Goal: Information Seeking & Learning: Learn about a topic

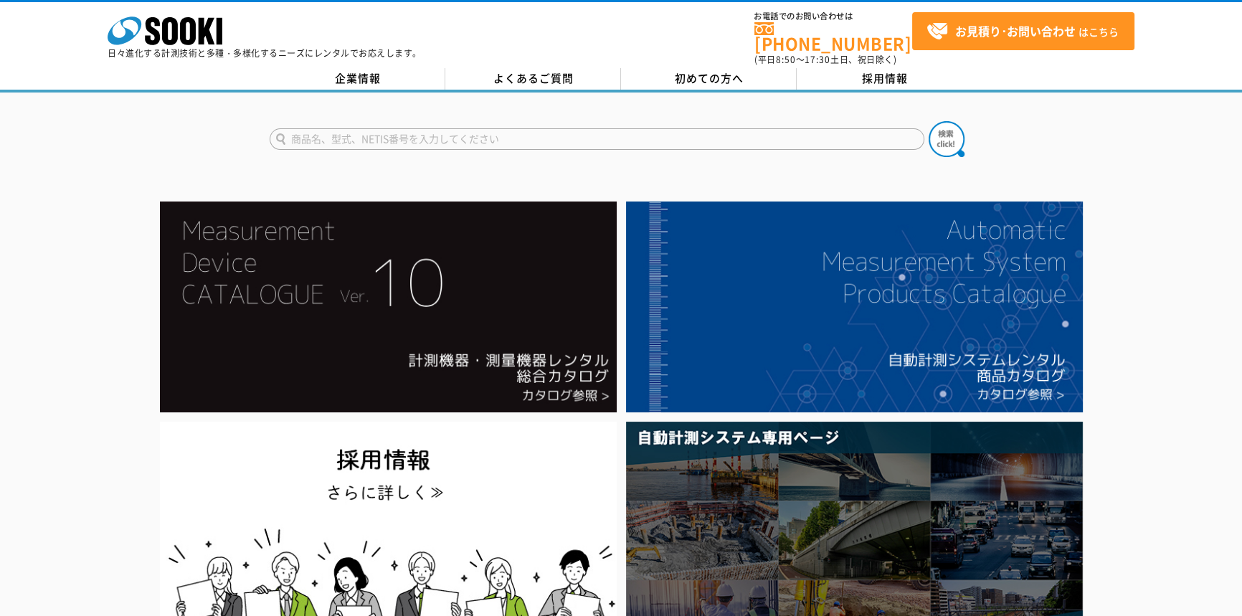
click at [491, 134] on input "text" at bounding box center [597, 139] width 655 height 22
type input "WR"
click at [929, 121] on button at bounding box center [947, 139] width 36 height 36
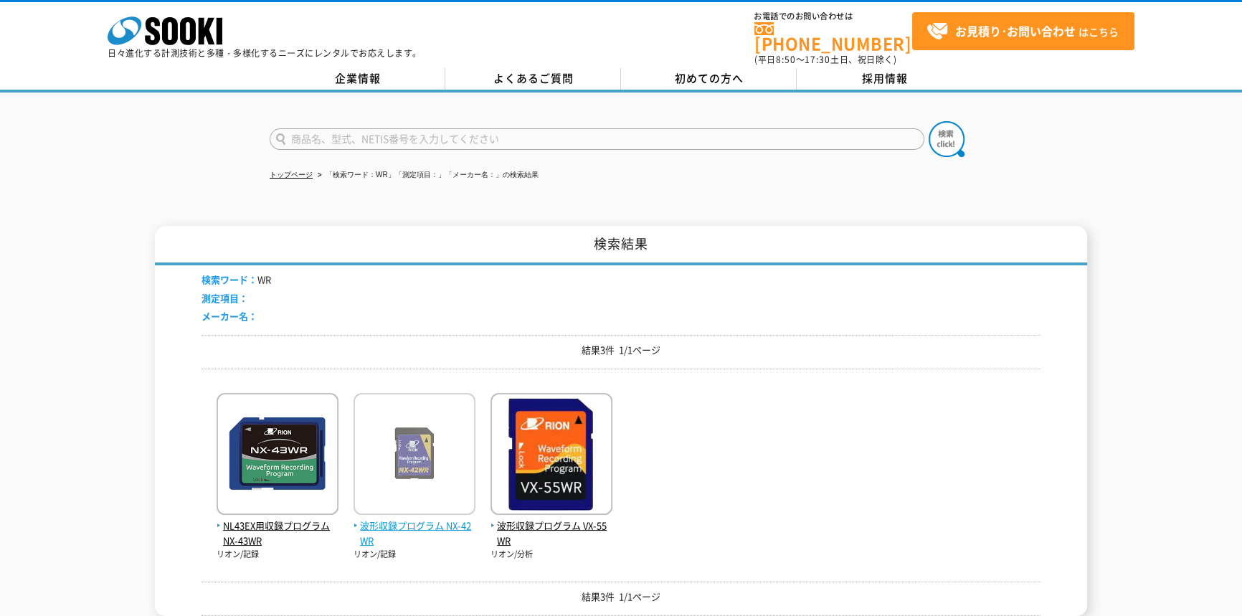
click at [424, 486] on img at bounding box center [415, 455] width 122 height 125
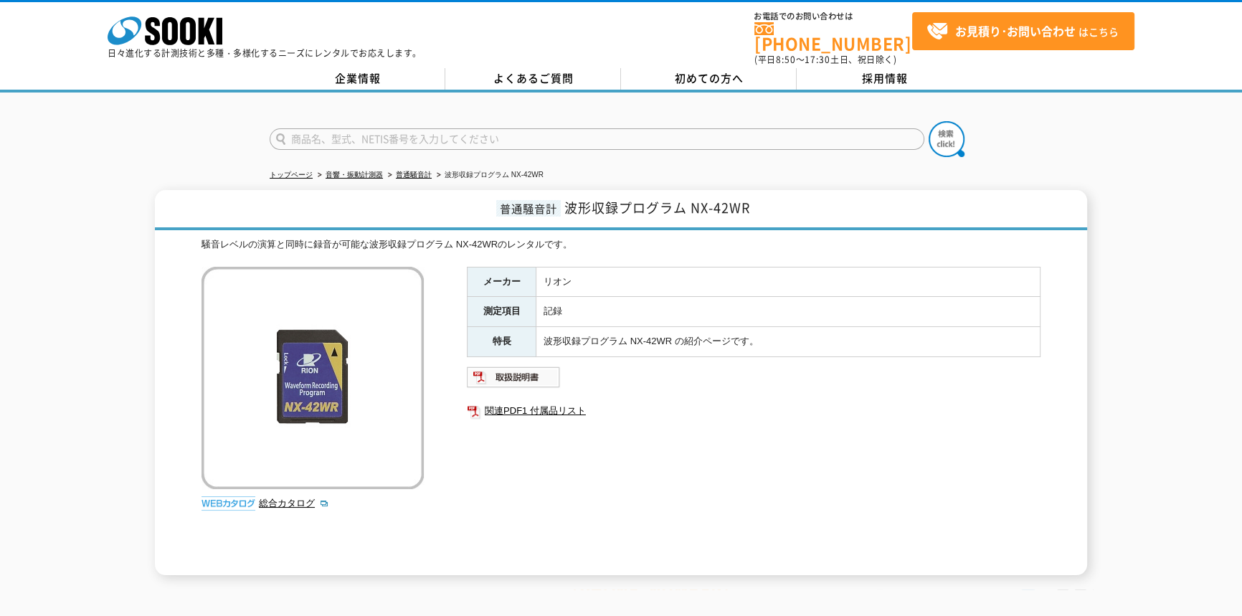
click at [280, 396] on img at bounding box center [313, 378] width 222 height 222
click at [524, 366] on img at bounding box center [514, 377] width 94 height 23
click at [643, 128] on input "text" at bounding box center [597, 139] width 655 height 22
type input "AS70"
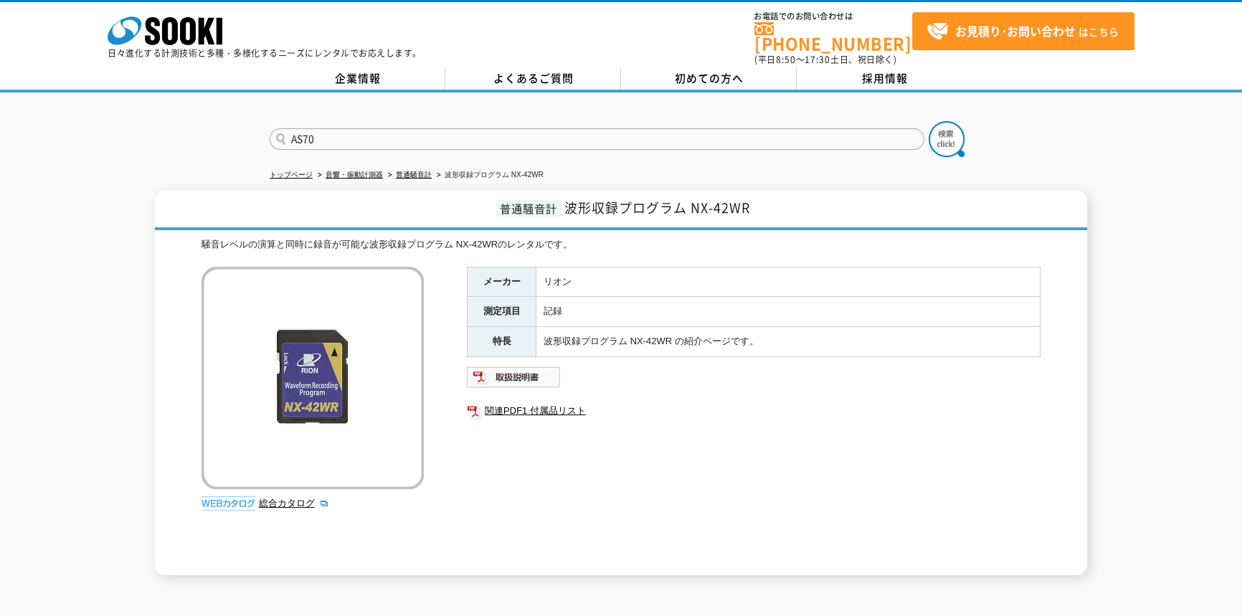
click at [929, 121] on button at bounding box center [947, 139] width 36 height 36
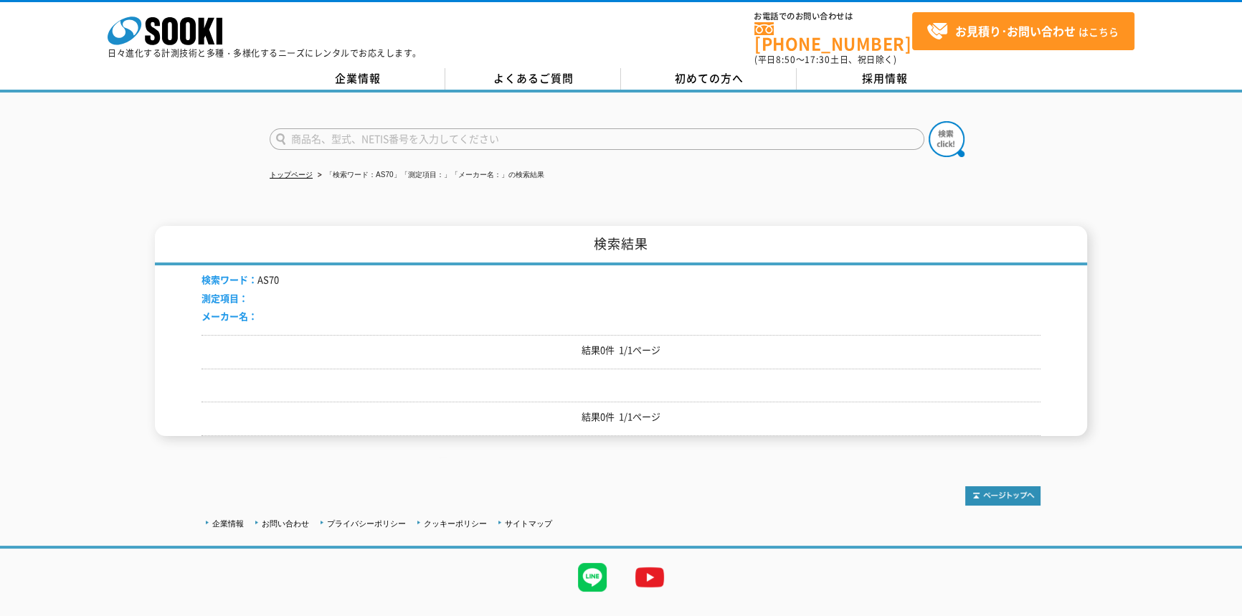
click at [377, 121] on form at bounding box center [621, 141] width 703 height 40
click at [374, 128] on input "text" at bounding box center [597, 139] width 655 height 22
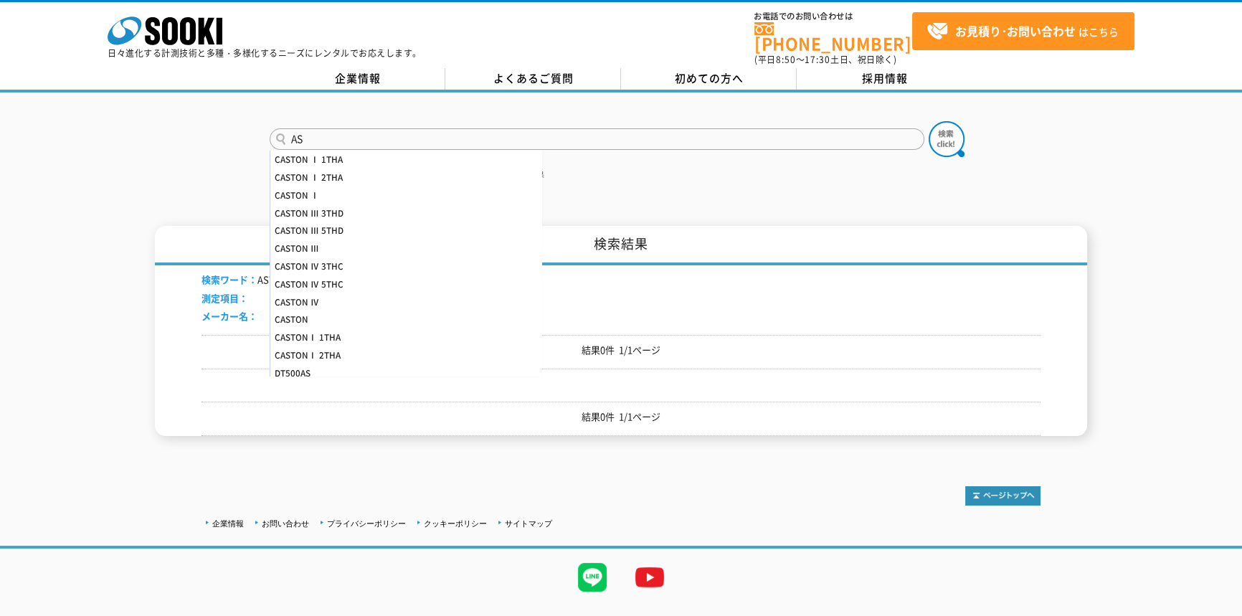
type input "AS"
drag, startPoint x: 972, startPoint y: 122, endPoint x: 956, endPoint y: 128, distance: 16.8
click at [970, 122] on form "AS CASTON Ⅰ 1THA CASTON Ⅰ 2THA CASTON Ⅰ CASTON Ⅲ 3THD CASTON Ⅲ 5THD CASTON Ⅲ CA…" at bounding box center [621, 141] width 703 height 40
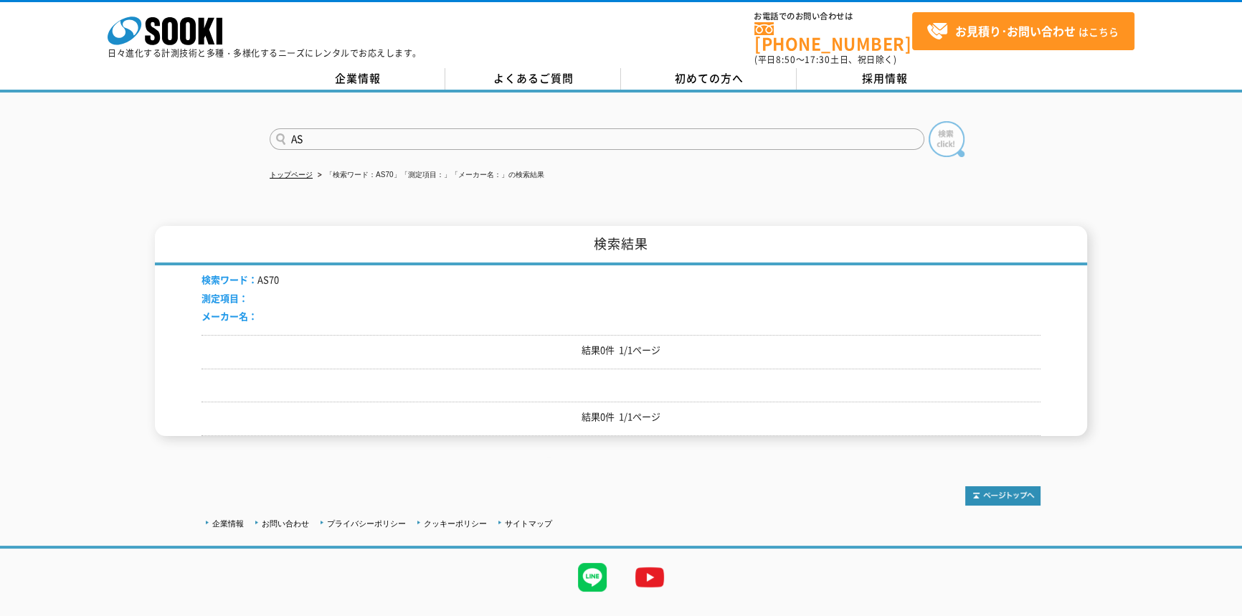
click at [956, 128] on img at bounding box center [947, 139] width 36 height 36
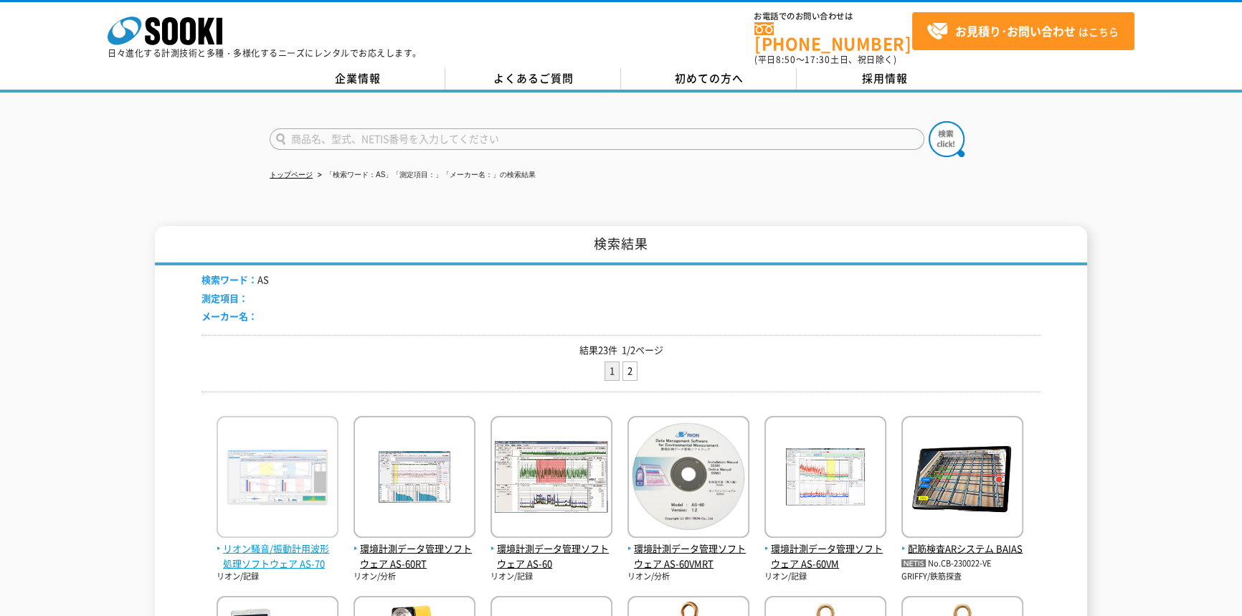
click at [264, 541] on span "リオン騒音/振動計用波形処理ソフトウェア AS-70" at bounding box center [278, 556] width 122 height 30
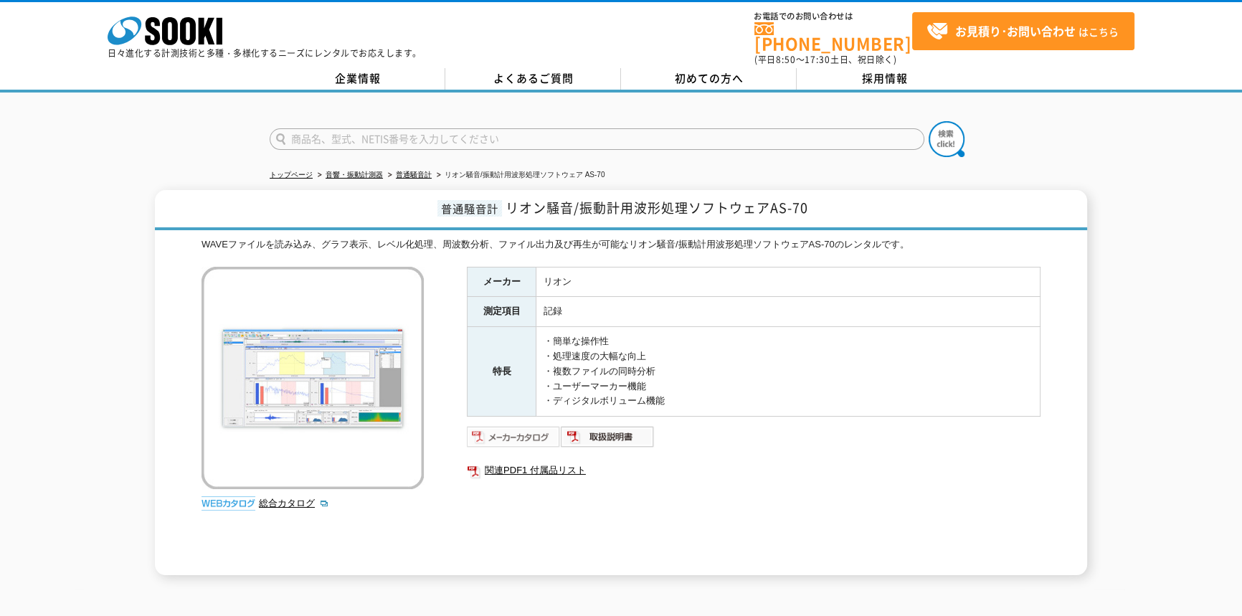
click at [521, 425] on img at bounding box center [514, 436] width 94 height 23
click at [430, 121] on form at bounding box center [621, 141] width 703 height 40
click at [428, 128] on input "text" at bounding box center [597, 139] width 655 height 22
type input "WR"
click at [929, 121] on button at bounding box center [947, 139] width 36 height 36
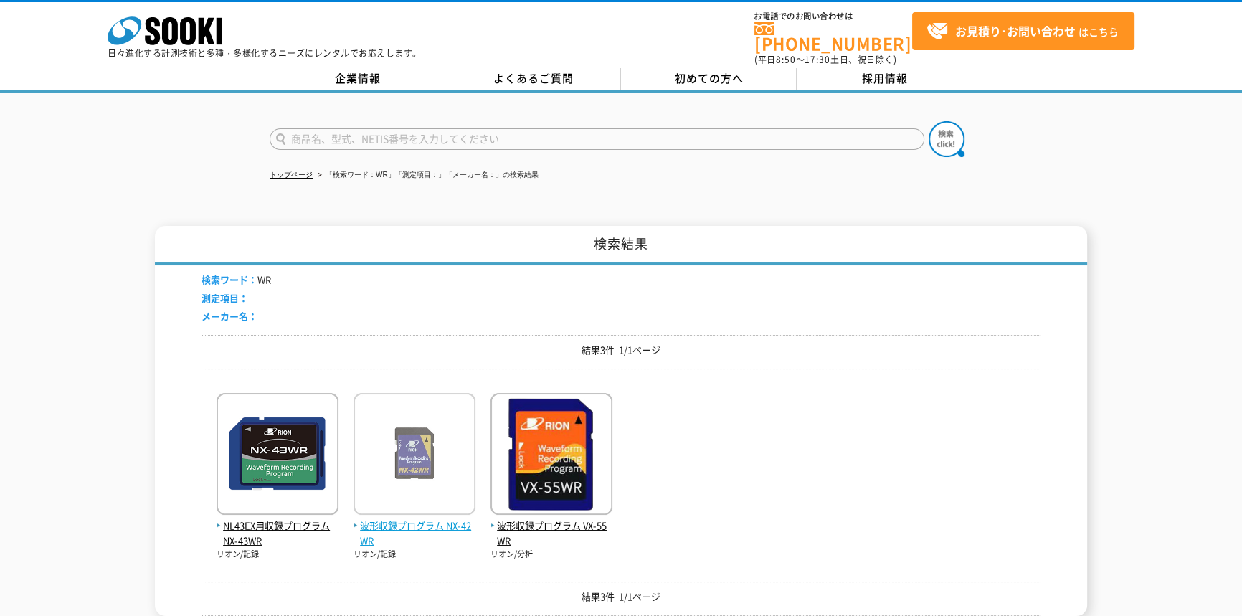
click at [404, 518] on span "波形収録プログラム NX-42WR" at bounding box center [415, 533] width 122 height 30
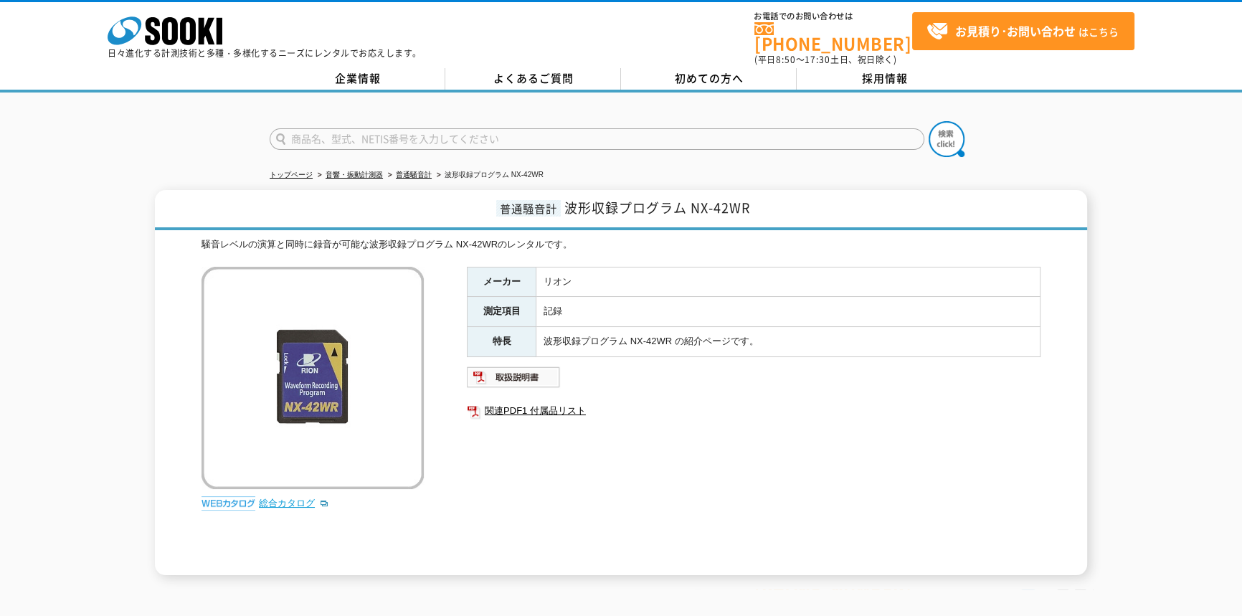
click at [295, 498] on link "総合カタログ" at bounding box center [294, 503] width 70 height 11
